Goal: Information Seeking & Learning: Learn about a topic

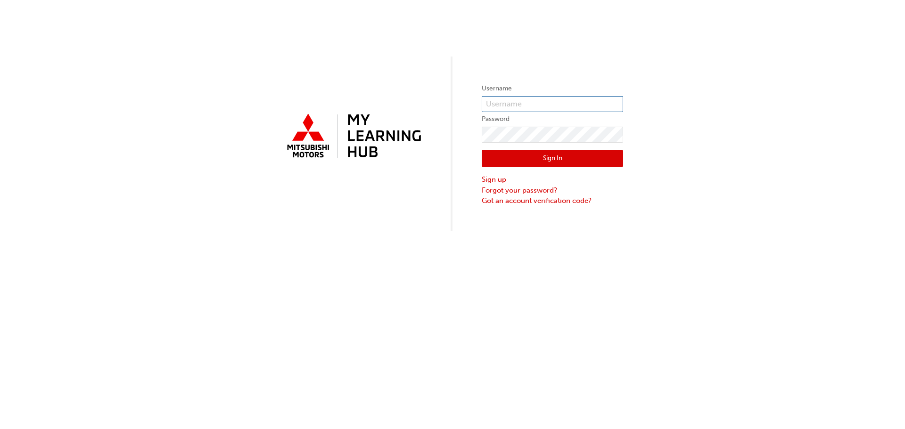
type input "[PERSON_NAME][EMAIL_ADDRESS][PERSON_NAME][DOMAIN_NAME]"
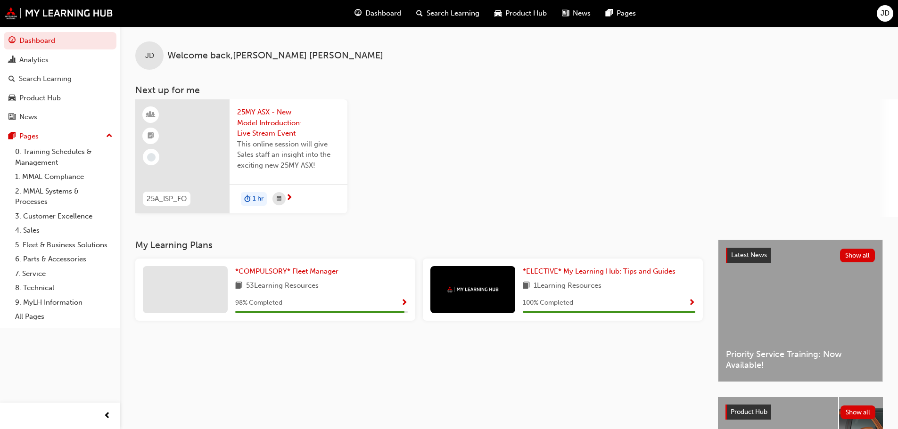
click at [384, 9] on span "Dashboard" at bounding box center [383, 13] width 36 height 11
click at [626, 74] on link "2. MMAL Systems & Processes" at bounding box center [645, 74] width 94 height 25
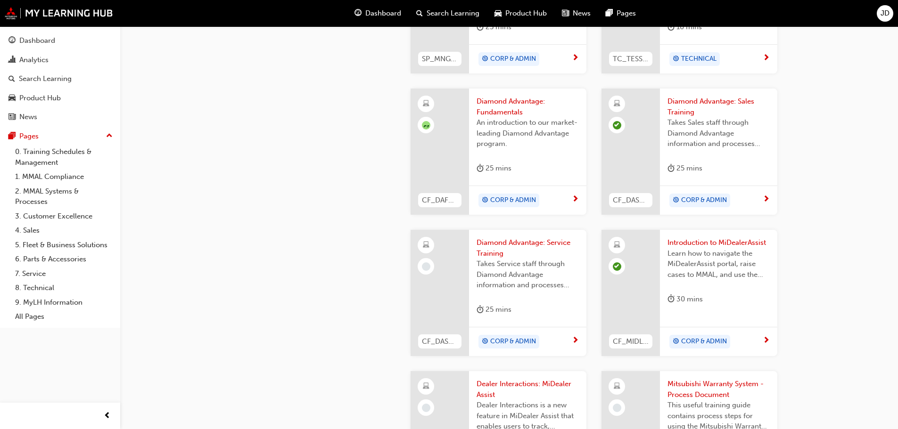
scroll to position [518, 0]
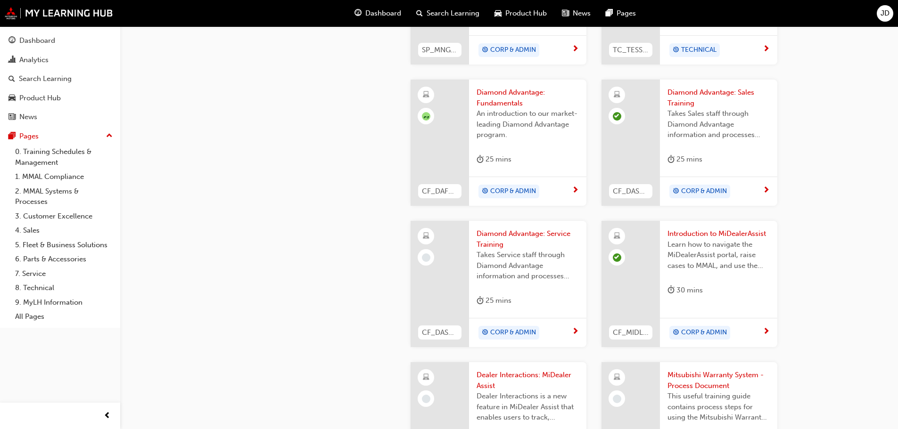
click at [722, 231] on span "Introduction to MiDealerAssist" at bounding box center [718, 234] width 102 height 11
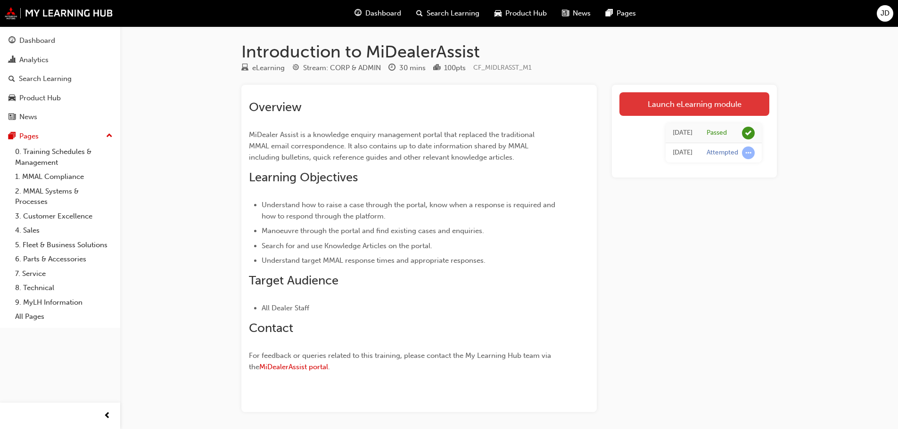
click at [684, 104] on link "Launch eLearning module" at bounding box center [694, 104] width 150 height 24
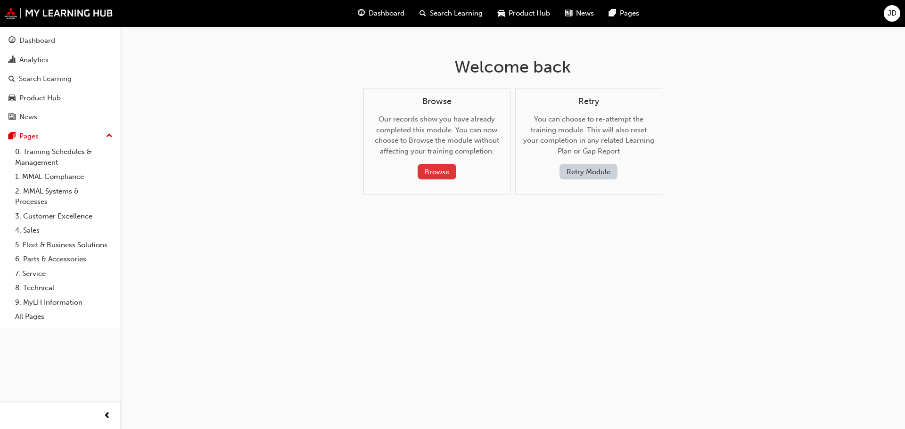
click at [431, 173] on button "Browse" at bounding box center [437, 172] width 39 height 16
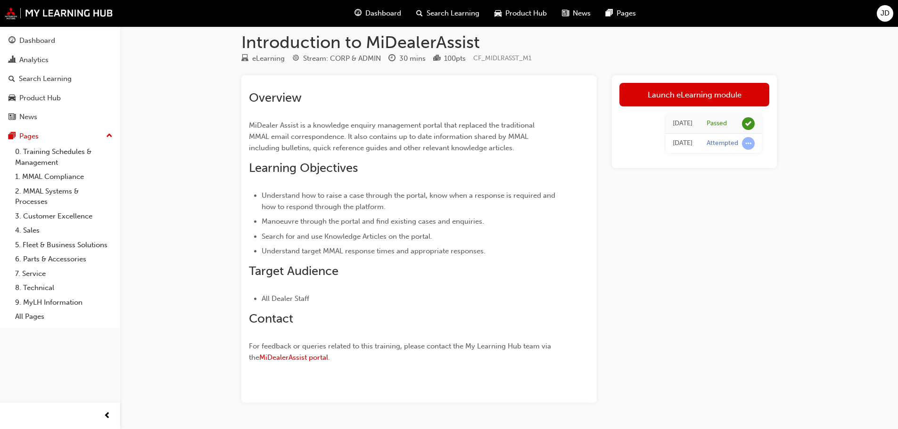
scroll to position [37, 0]
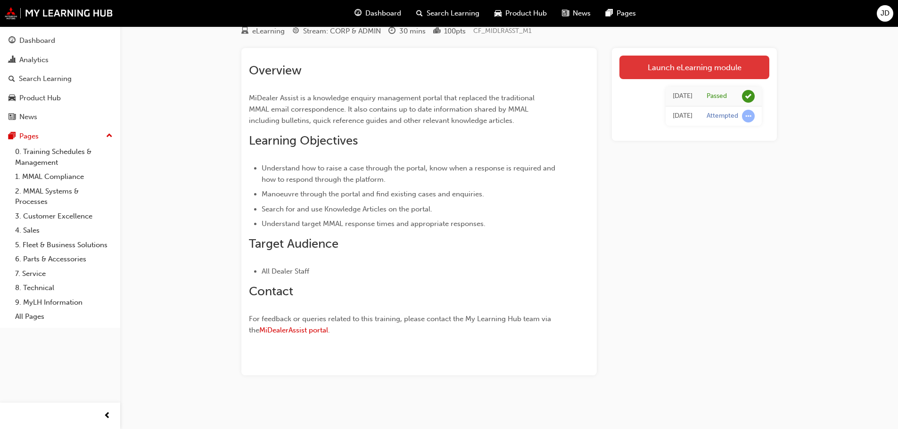
click at [637, 71] on link "Launch eLearning module" at bounding box center [694, 68] width 150 height 24
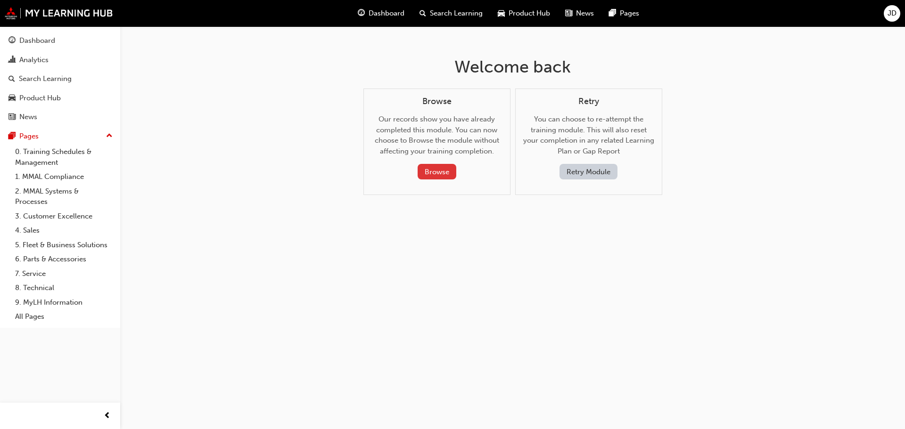
click at [432, 172] on button "Browse" at bounding box center [437, 172] width 39 height 16
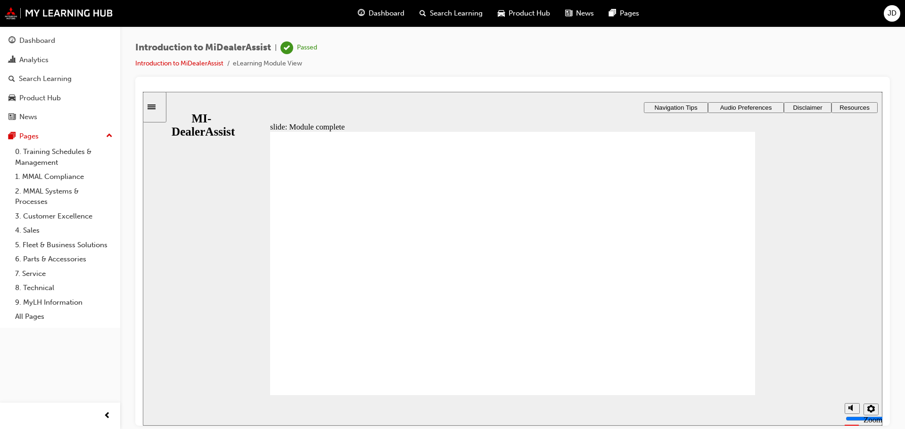
drag, startPoint x: 373, startPoint y: 394, endPoint x: 393, endPoint y: 377, distance: 25.4
click at [774, 239] on div "slide: Module complete stop-btn.png Module complete You can use the hamburger m…" at bounding box center [513, 258] width 740 height 334
click at [850, 406] on div "misc controls" at bounding box center [852, 395] width 14 height 35
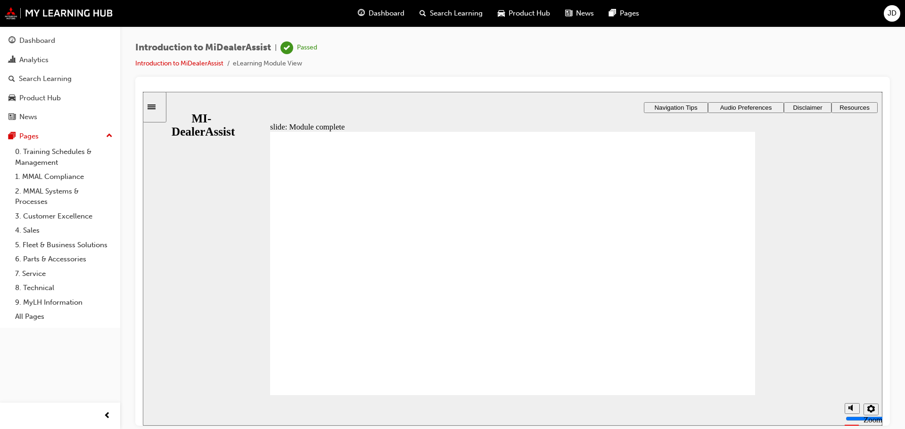
click at [156, 107] on icon "Sidebar Toggle" at bounding box center [152, 106] width 8 height 5
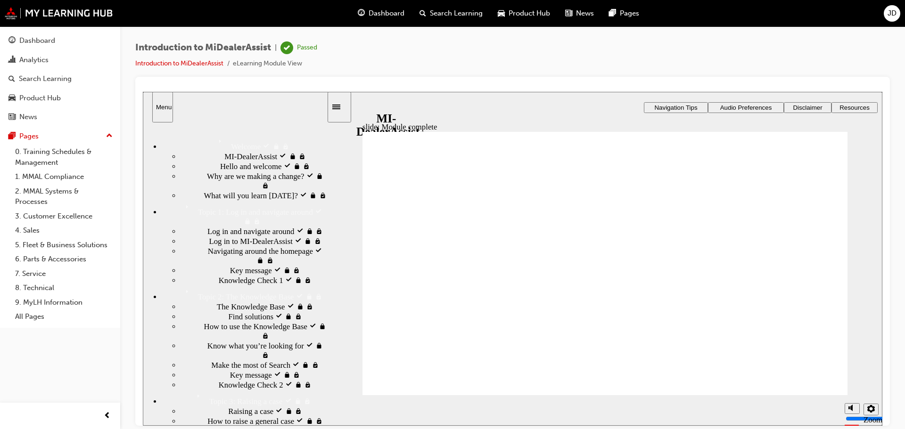
click at [209, 246] on span "Log in to MI-DealerAssist visited" at bounding box center [262, 240] width 107 height 9
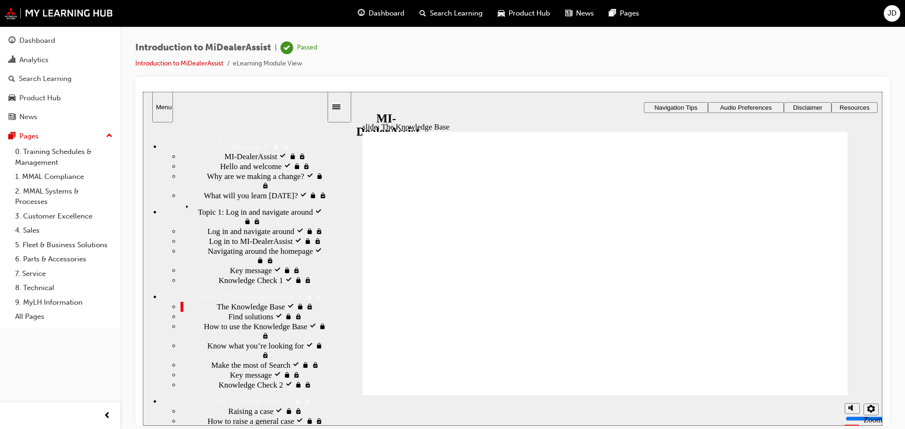
click at [42, 16] on img at bounding box center [59, 13] width 108 height 12
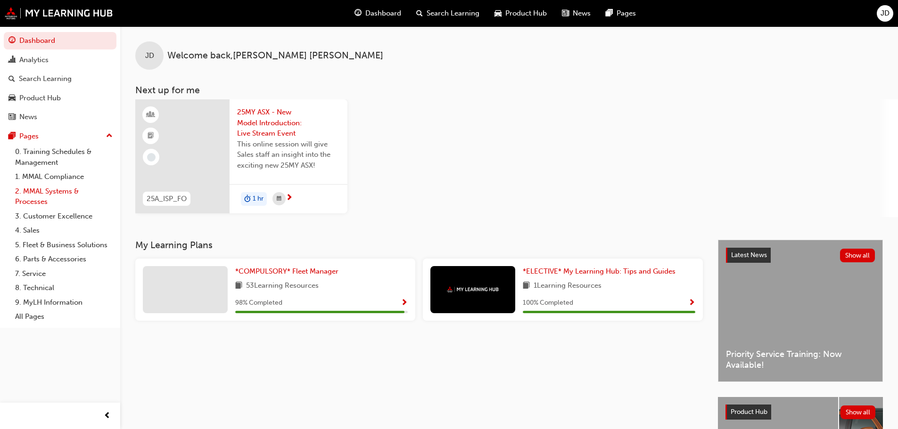
click at [41, 189] on link "2. MMAL Systems & Processes" at bounding box center [63, 196] width 105 height 25
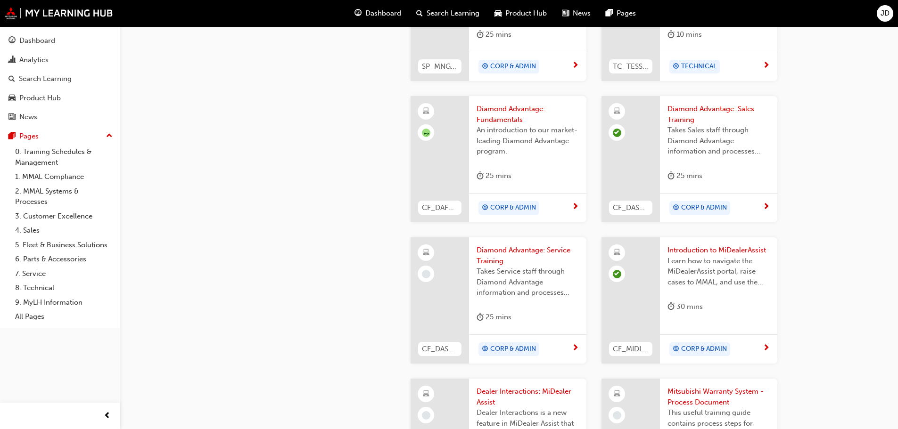
scroll to position [518, 0]
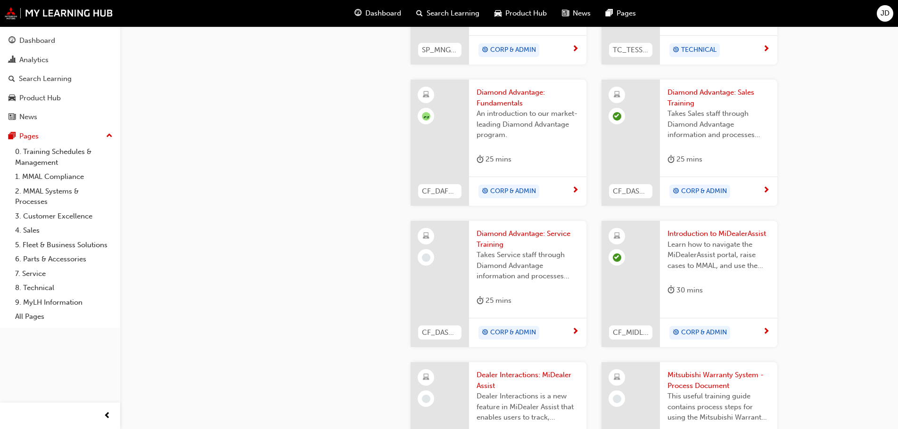
click at [697, 232] on span "Introduction to MiDealerAssist" at bounding box center [718, 234] width 102 height 11
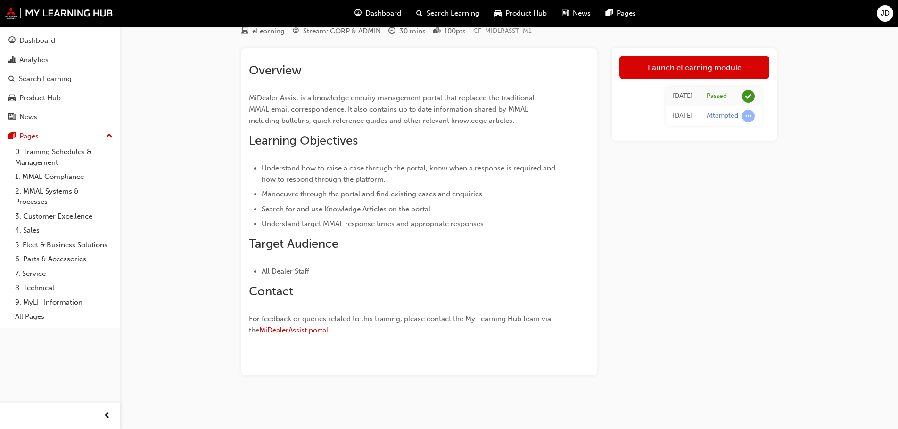
click at [309, 330] on span "MiDealerAssist portal" at bounding box center [293, 330] width 69 height 8
